Goal: Transaction & Acquisition: Purchase product/service

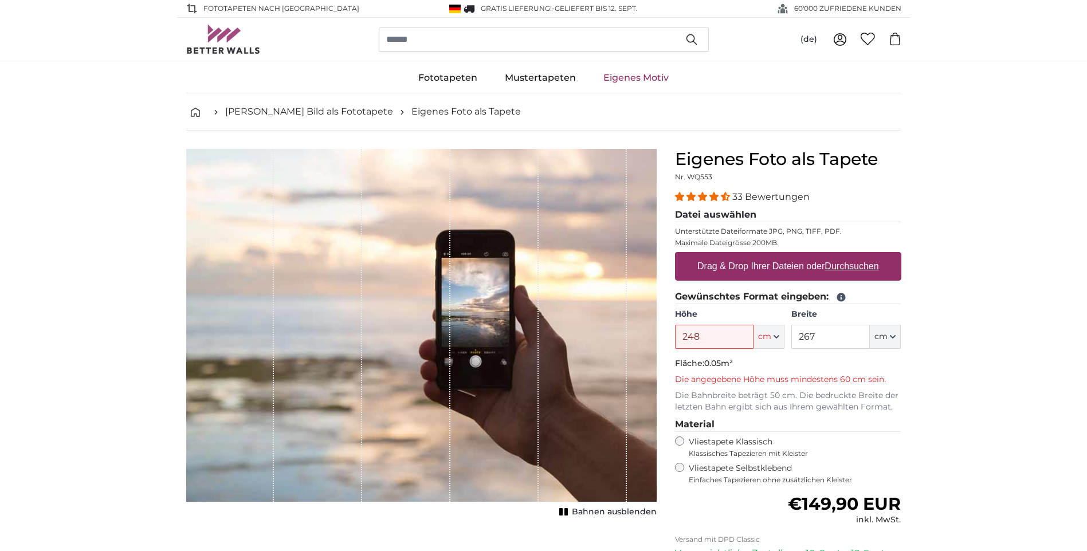
type input "248"
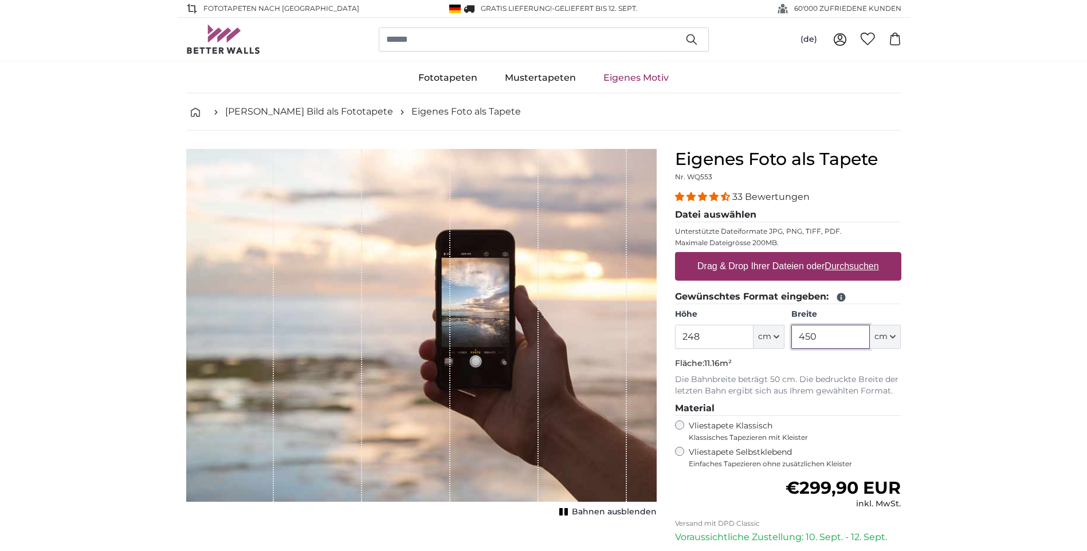
type input "450"
click at [865, 267] on u "Durchsuchen" at bounding box center [851, 266] width 54 height 10
click at [865, 256] on input "Drag & Drop Ihrer Dateien oder Durchsuchen" at bounding box center [788, 253] width 226 height 3
type input "**********"
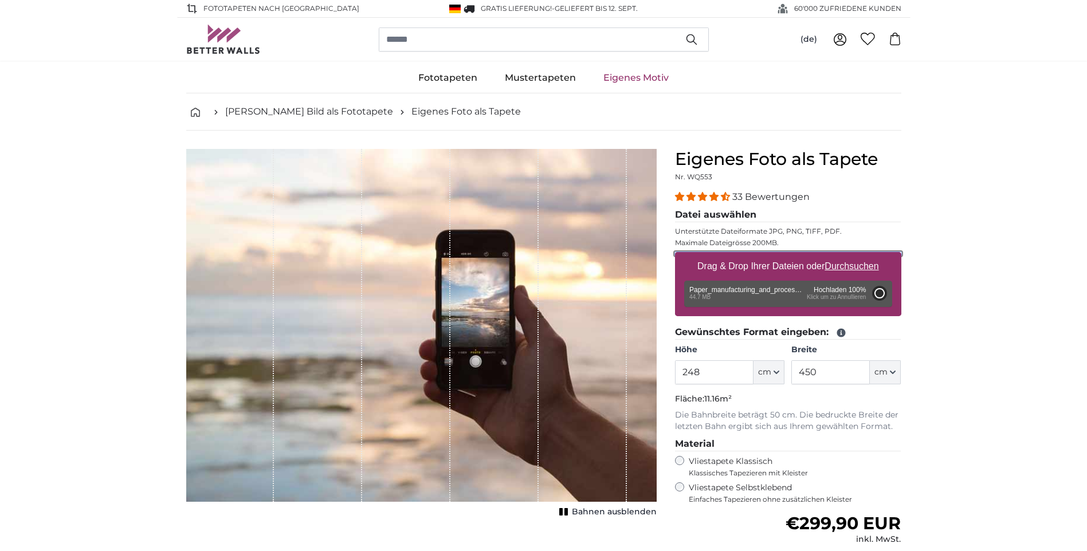
type input "200"
type input "356"
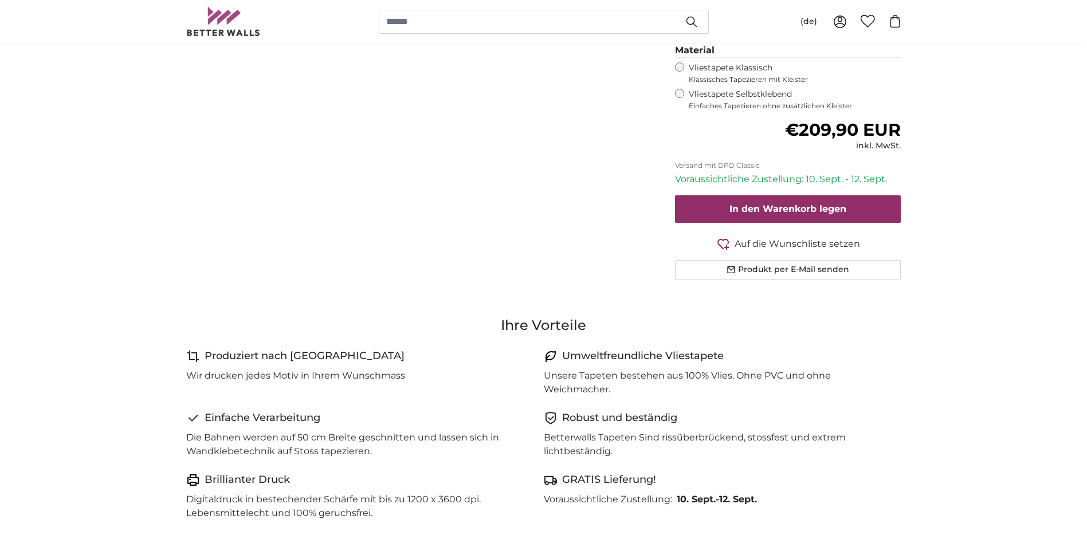
scroll to position [344, 0]
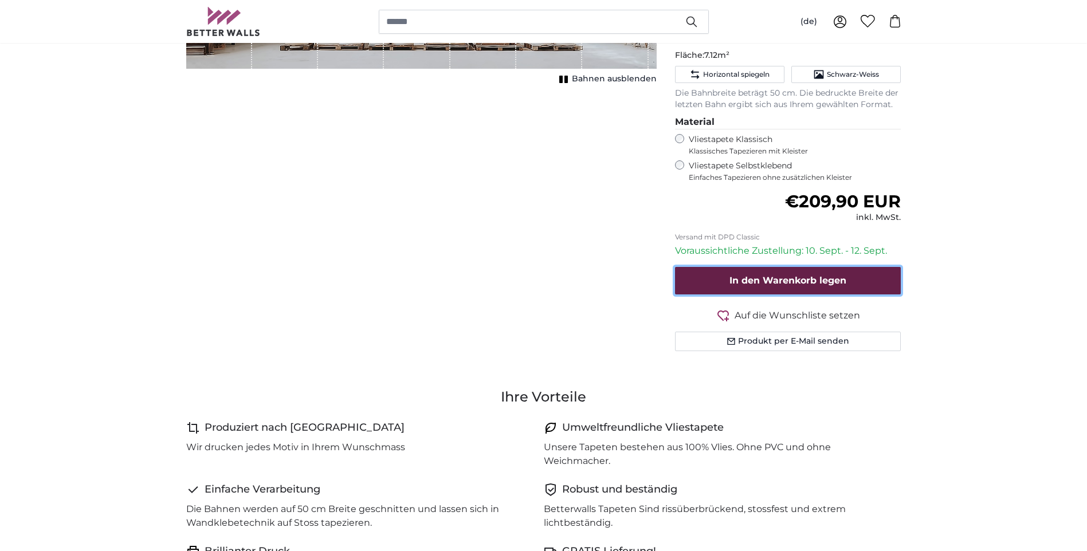
click at [784, 279] on span "In den Warenkorb legen" at bounding box center [787, 280] width 117 height 11
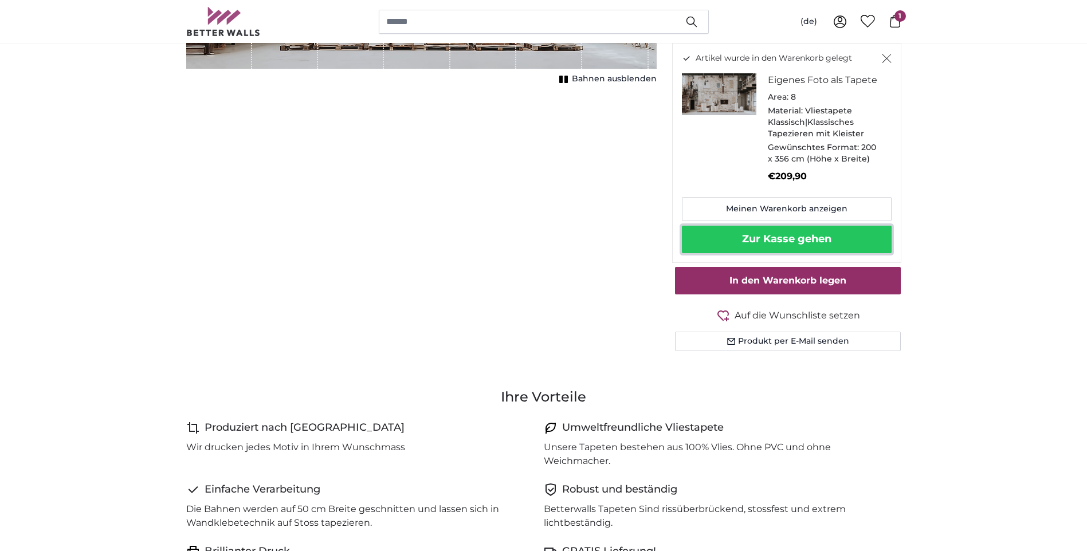
click at [782, 242] on button "Zur Kasse gehen" at bounding box center [787, 240] width 210 height 28
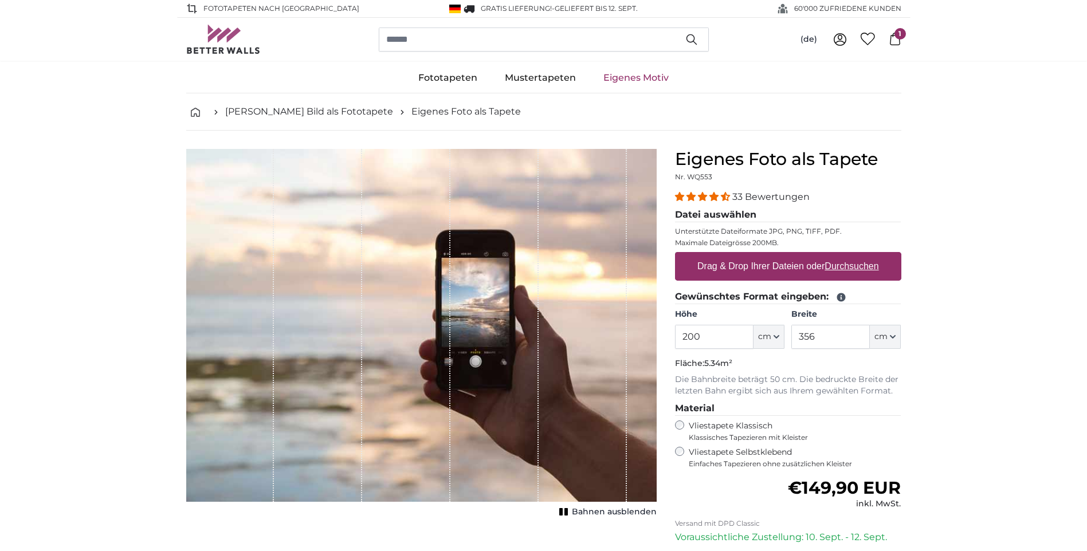
click at [827, 262] on u "Durchsuchen" at bounding box center [851, 266] width 54 height 10
click at [827, 256] on input "Drag & Drop Ihrer Dateien oder Durchsuchen" at bounding box center [788, 253] width 226 height 3
type input "**********"
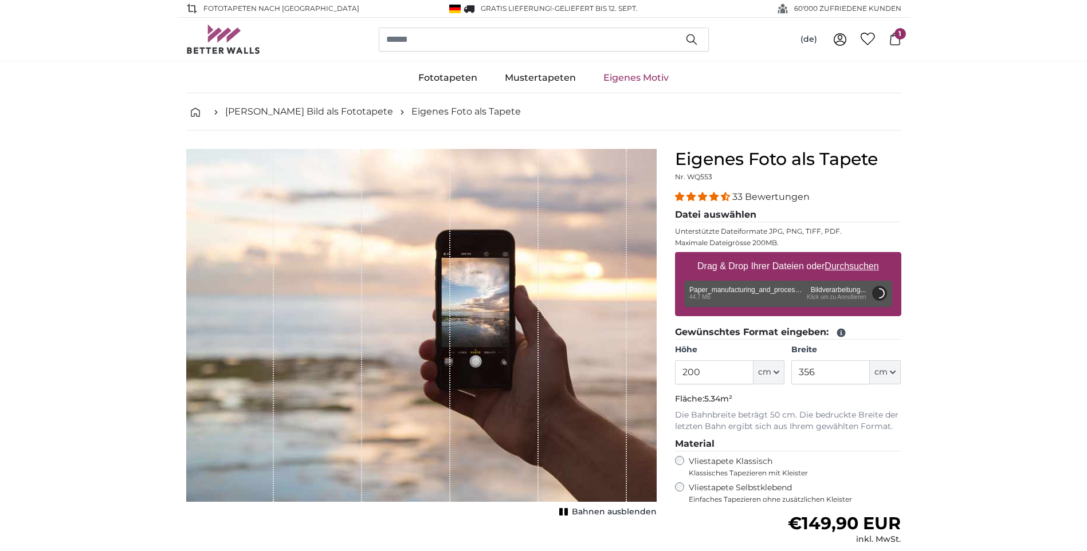
click at [897, 39] on span "1" at bounding box center [899, 33] width 11 height 11
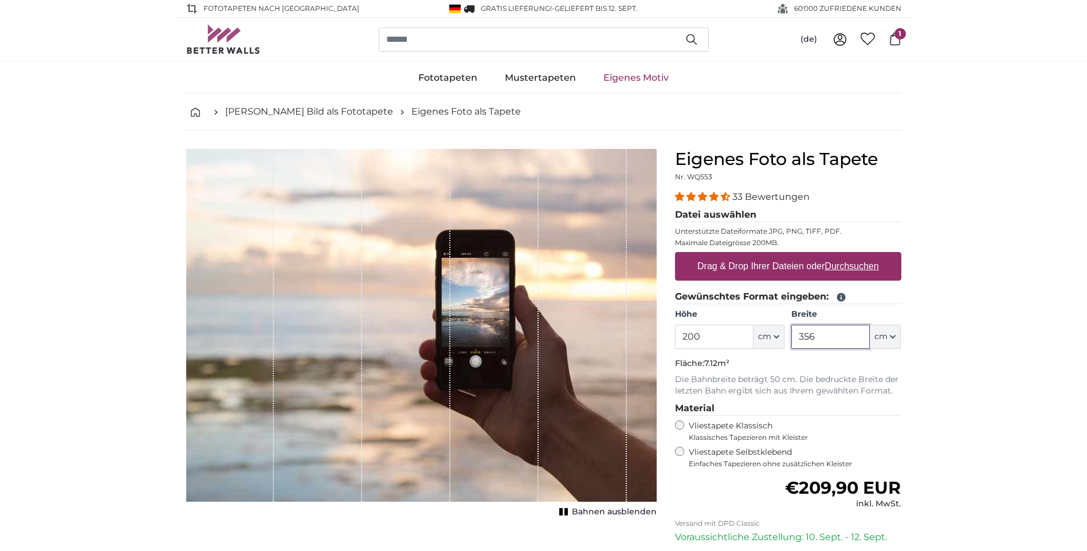
drag, startPoint x: 821, startPoint y: 337, endPoint x: 756, endPoint y: 337, distance: 64.7
click at [756, 337] on div "Höhe 200 ft cm Centimeter (cm) Inches (inch) Feet (ft. in.) Breite 356 ft cm Ce…" at bounding box center [788, 329] width 226 height 40
type input "760"
drag, startPoint x: 714, startPoint y: 332, endPoint x: 673, endPoint y: 345, distance: 43.1
click at [673, 345] on div "Eigenes Foto als Tapete Nr. WQ553 33 Bewertungen Datei auswählen Unterstützte D…" at bounding box center [788, 407] width 245 height 516
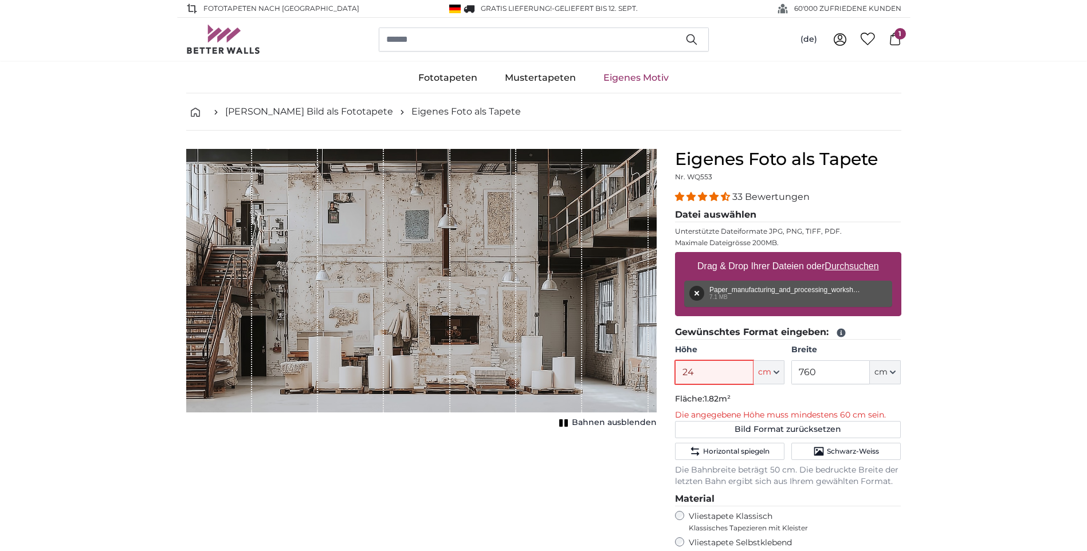
type input "240"
type input "248"
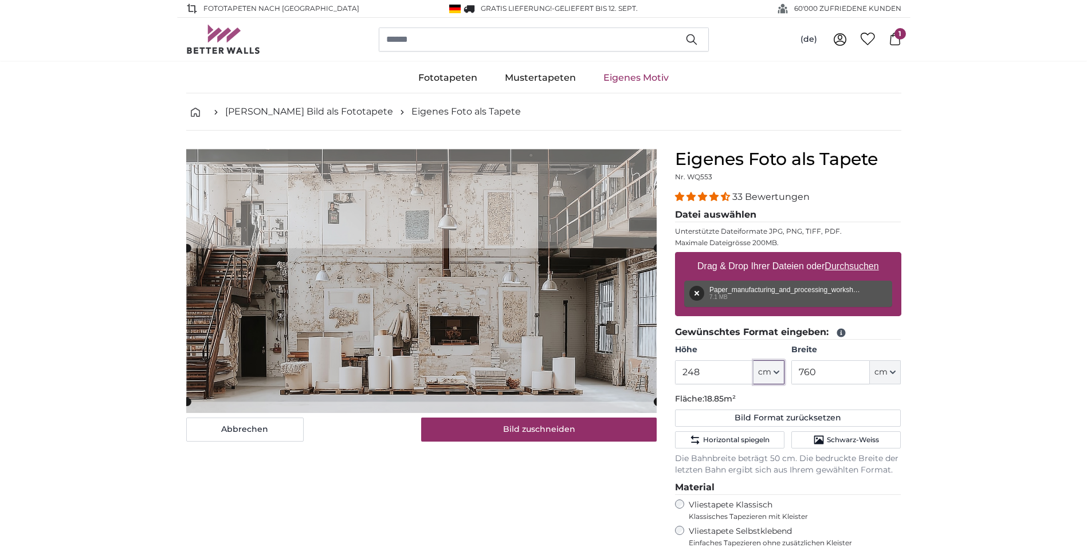
click at [630, 369] on cropper-handle at bounding box center [422, 326] width 470 height 154
